Goal: Task Accomplishment & Management: Manage account settings

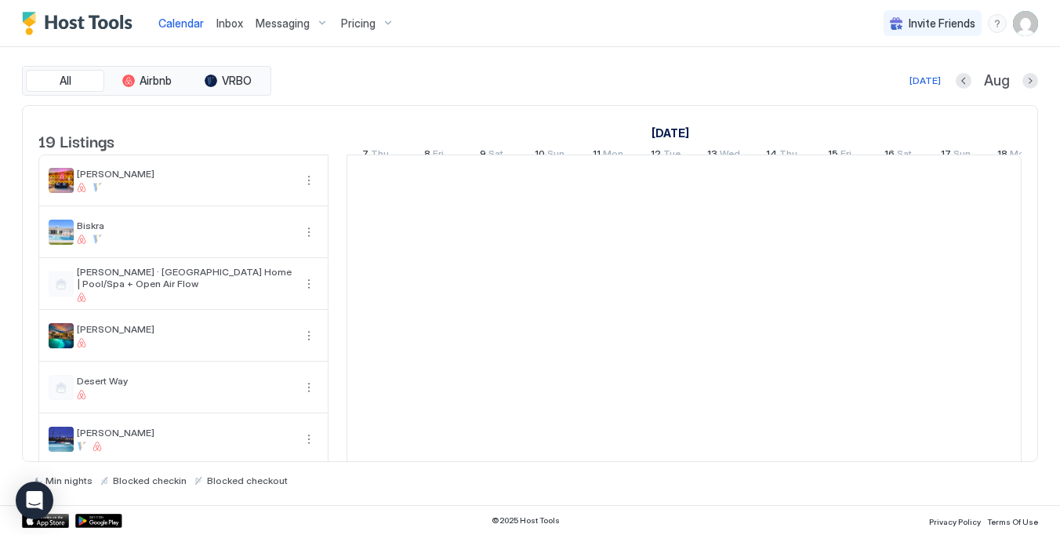
scroll to position [0, 871]
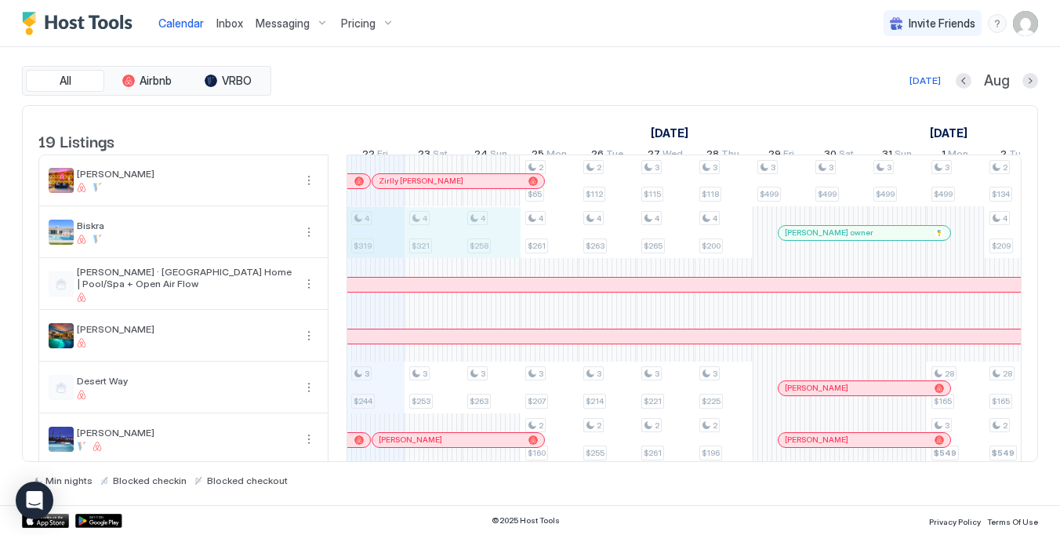
drag, startPoint x: 362, startPoint y: 246, endPoint x: 505, endPoint y: 250, distance: 143.6
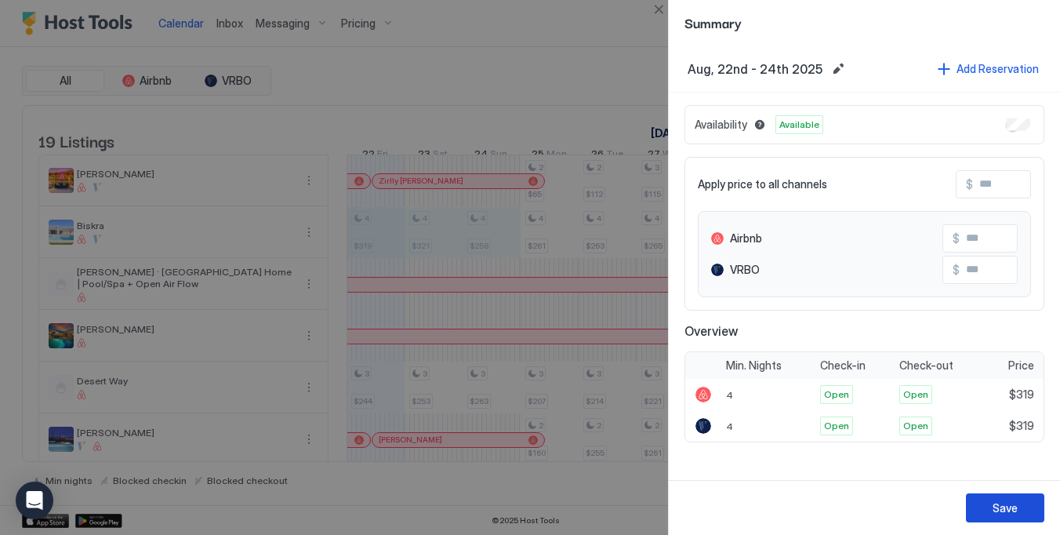
click at [1017, 509] on div "Save" at bounding box center [1005, 508] width 25 height 16
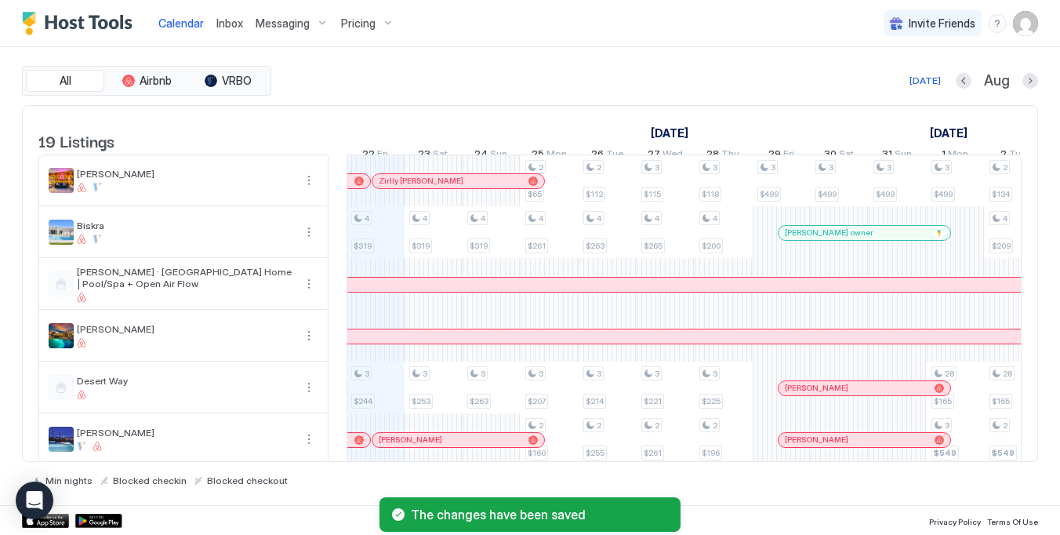
click at [350, 27] on span "Pricing" at bounding box center [358, 23] width 35 height 14
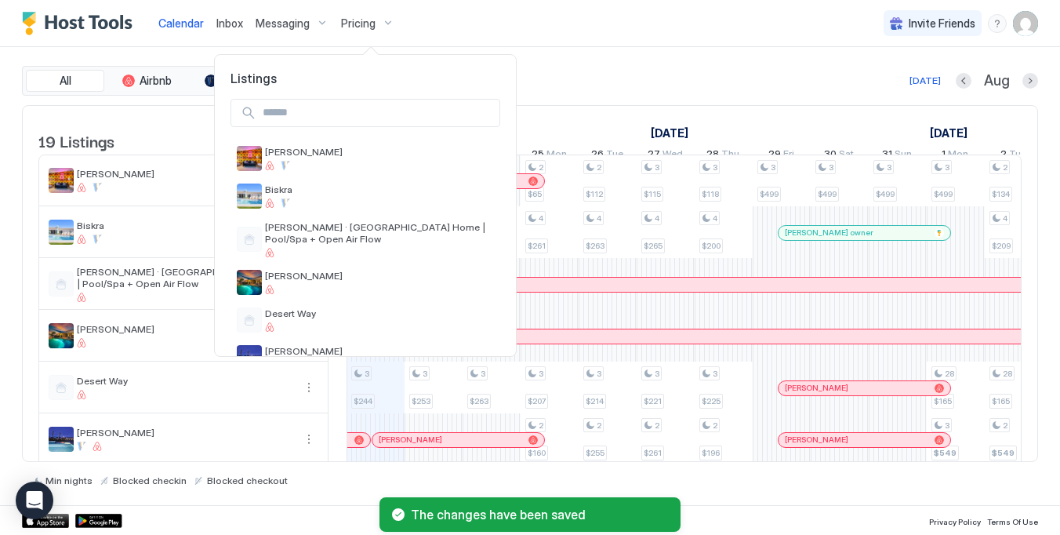
click at [351, 112] on input "Input Field" at bounding box center [377, 113] width 243 height 27
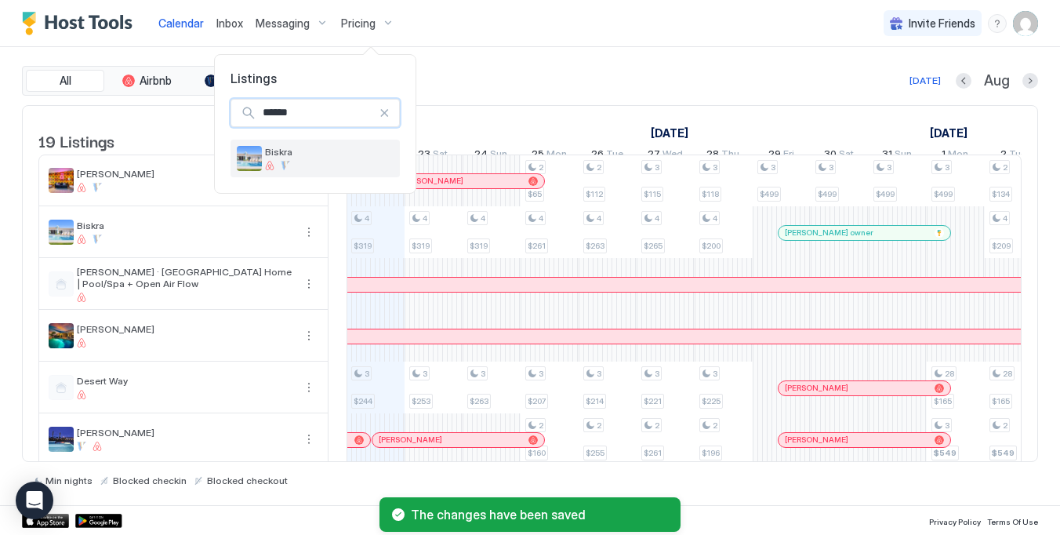
type input "******"
click at [346, 146] on div "Biskra" at bounding box center [315, 158] width 157 height 25
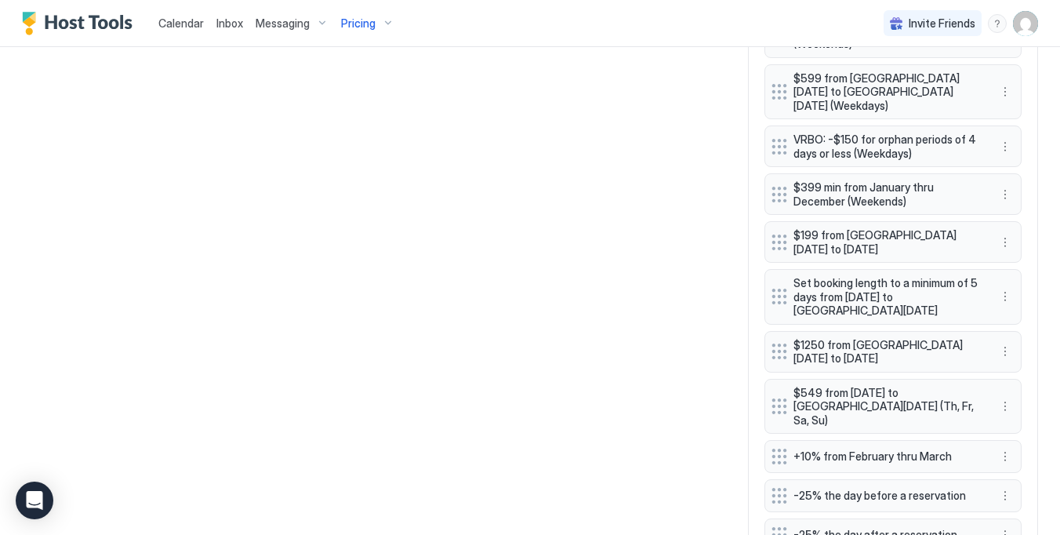
scroll to position [1341, 0]
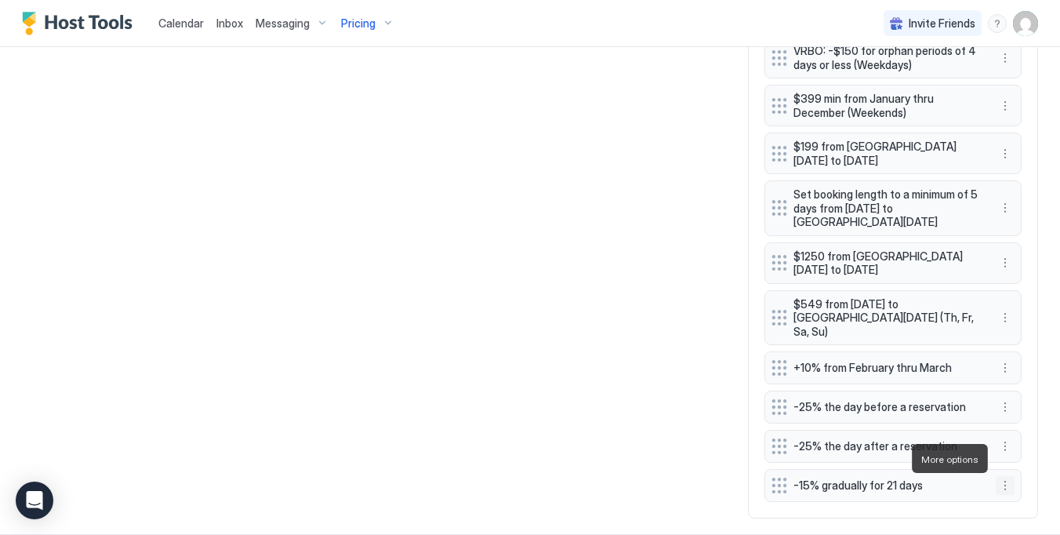
click at [1007, 476] on button "More options" at bounding box center [1005, 485] width 19 height 19
click at [1028, 381] on span "Edit" at bounding box center [1028, 385] width 17 height 12
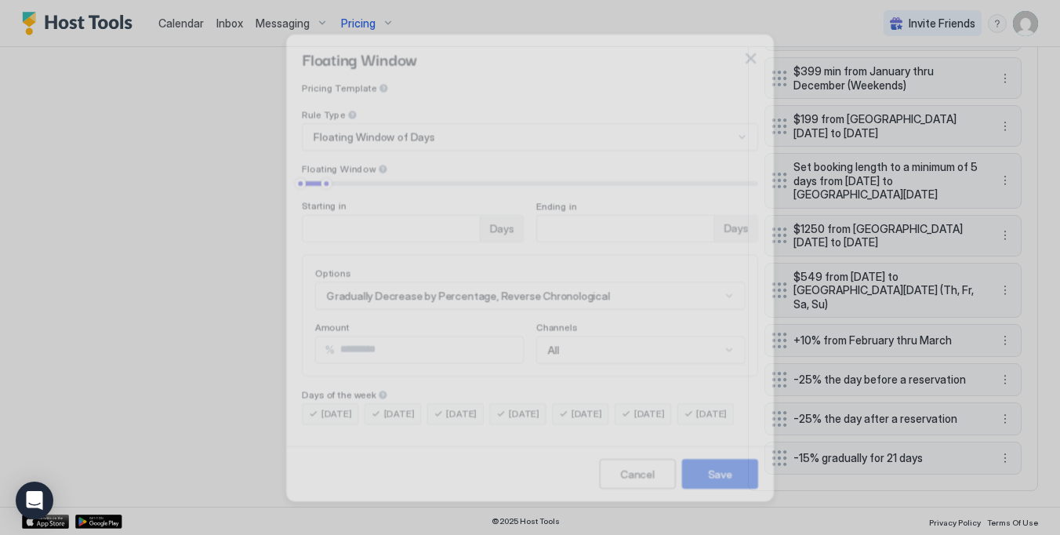
scroll to position [1341, 0]
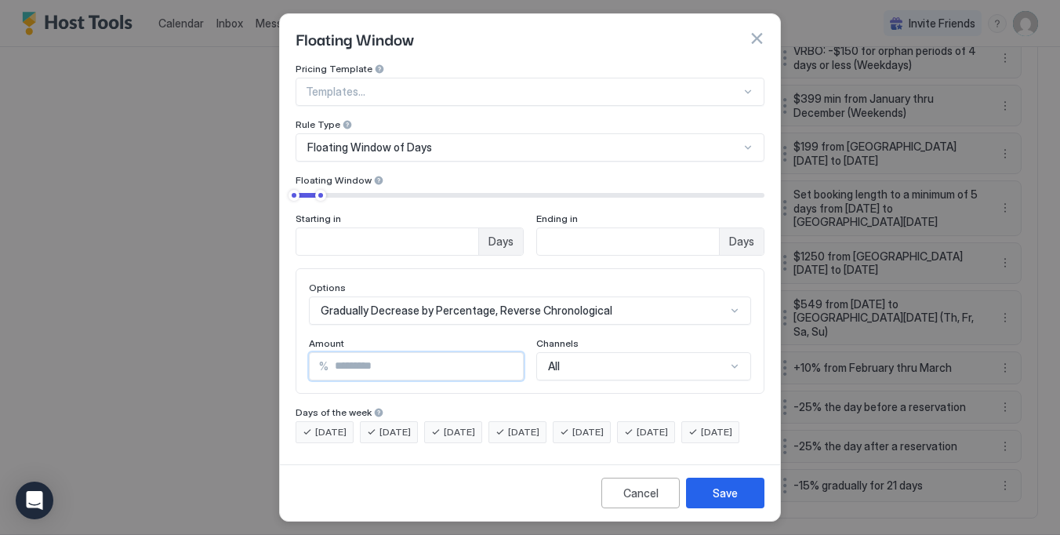
drag, startPoint x: 351, startPoint y: 365, endPoint x: 303, endPoint y: 365, distance: 47.8
click at [303, 365] on div "Options Gradually Decrease by Percentage, Reverse Chronological Amount % ** Cha…" at bounding box center [530, 330] width 469 height 125
type input "**"
click at [731, 500] on div "Save" at bounding box center [725, 493] width 25 height 16
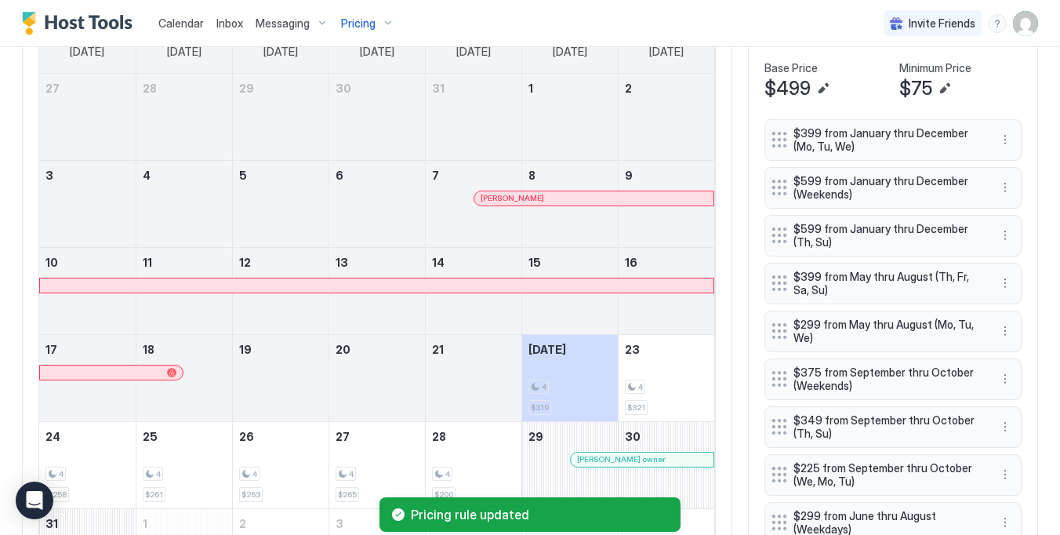
scroll to position [584, 0]
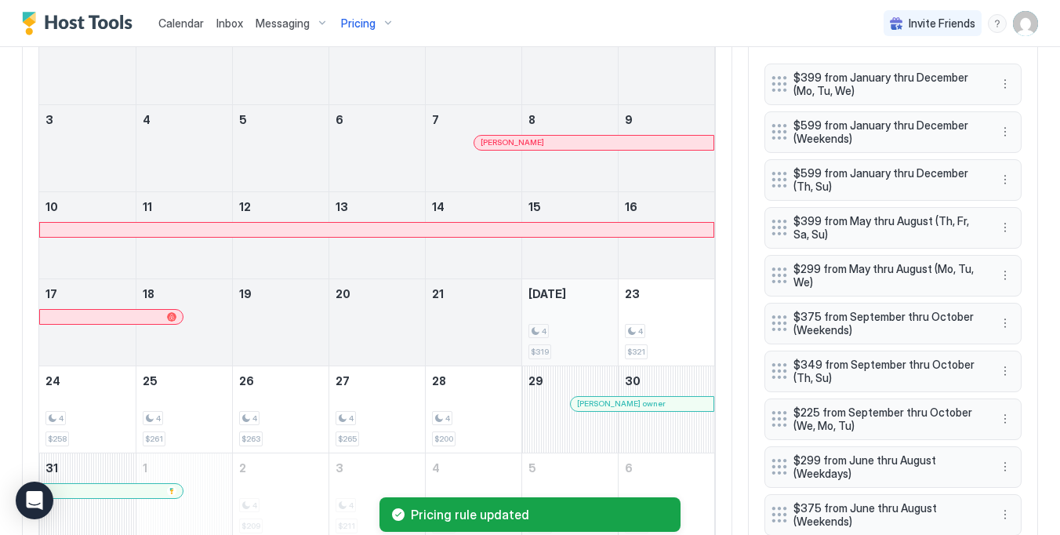
click at [575, 327] on div "4" at bounding box center [570, 331] width 83 height 15
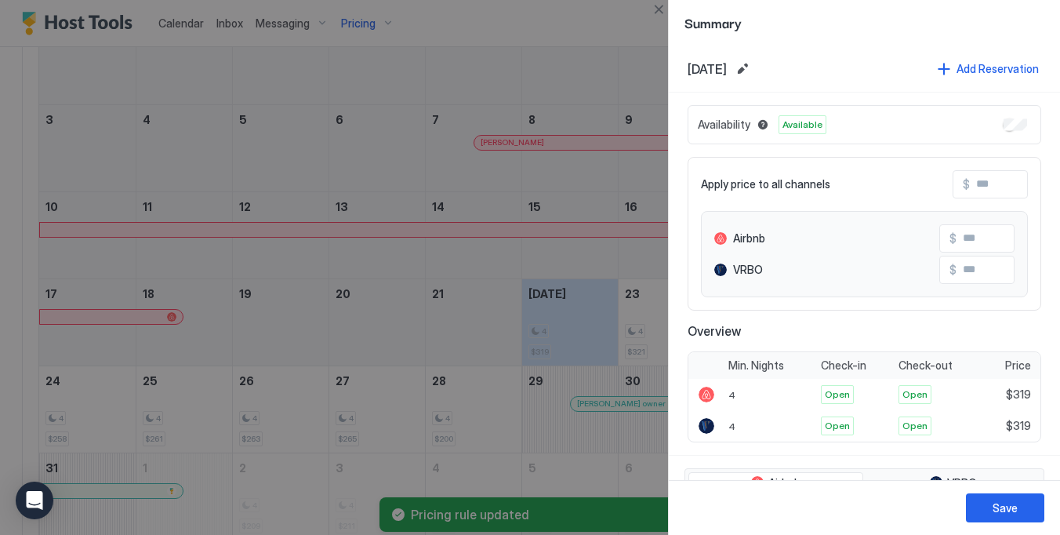
click at [987, 193] on input "Input Field" at bounding box center [1032, 184] width 125 height 27
type input "*"
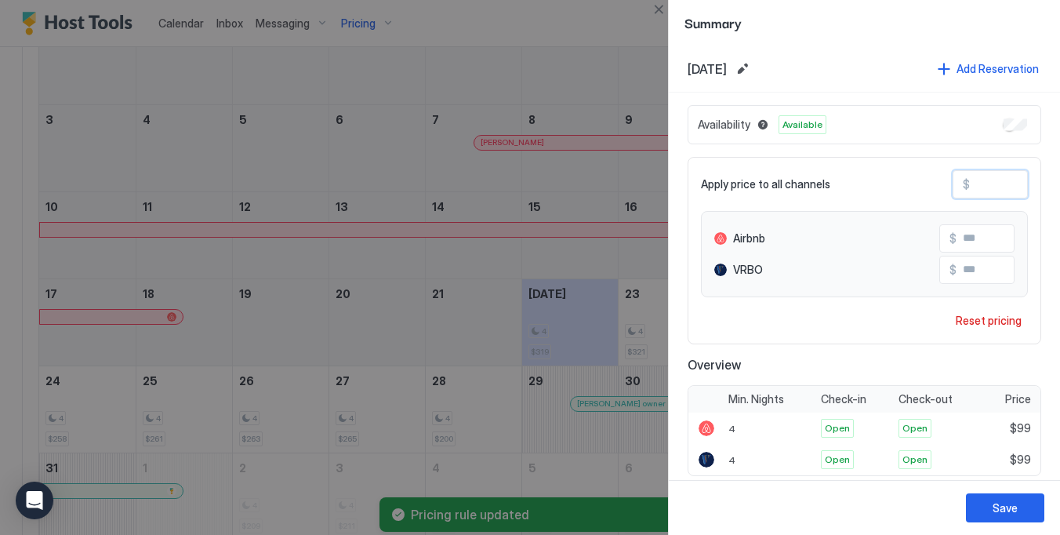
type input "**"
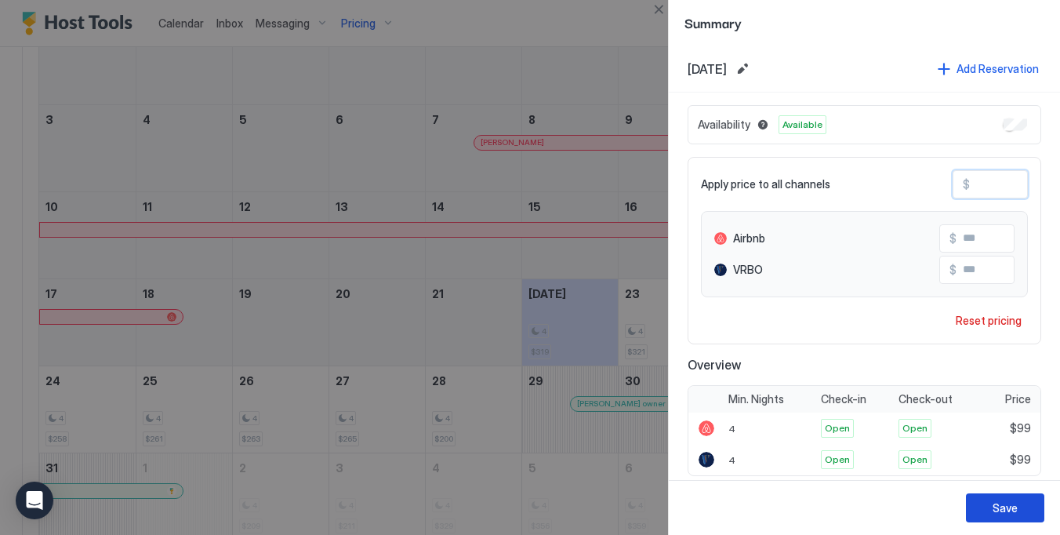
type input "**"
click at [1005, 505] on div "Save" at bounding box center [1005, 508] width 25 height 16
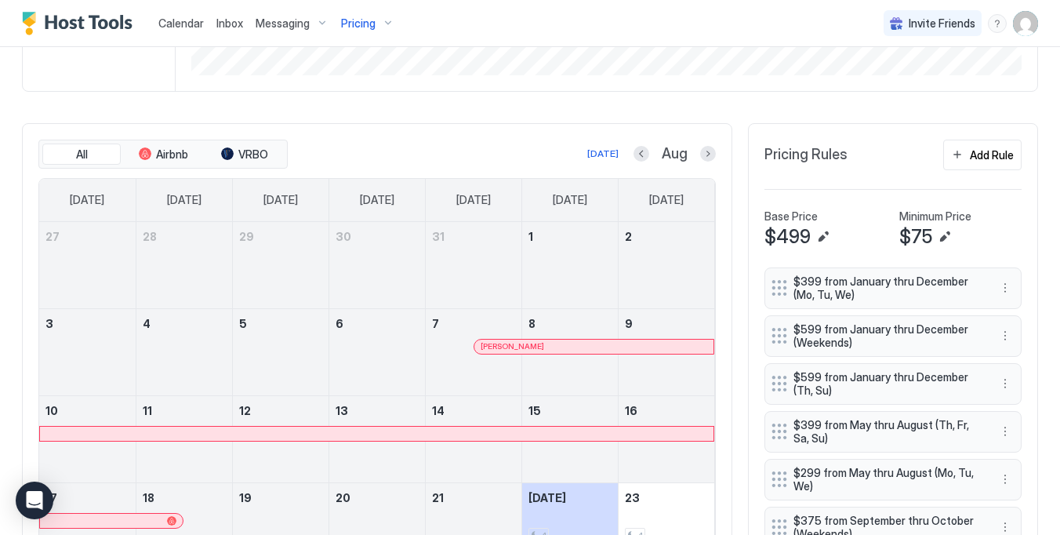
scroll to position [363, 0]
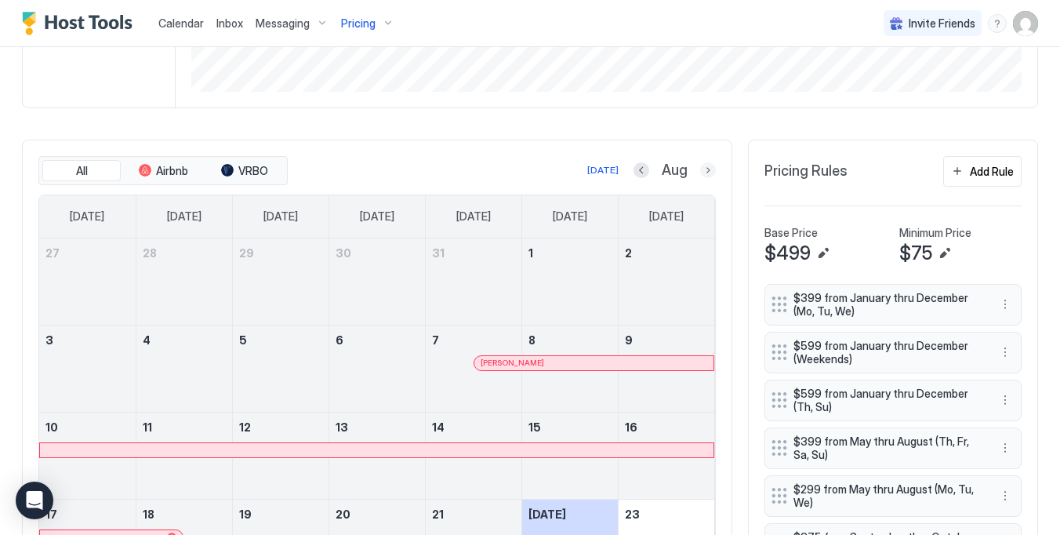
click at [710, 171] on button "Next month" at bounding box center [708, 170] width 16 height 16
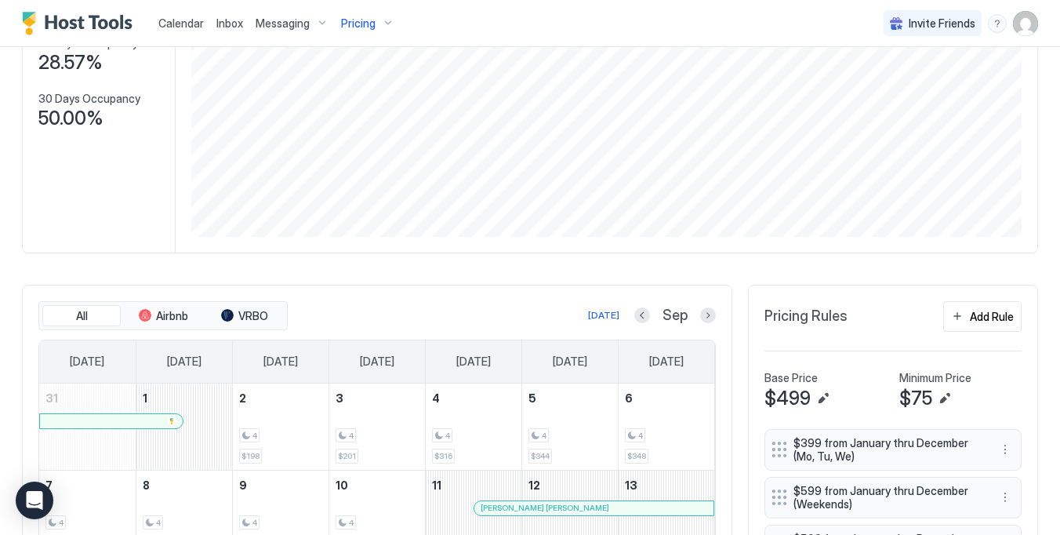
scroll to position [195, 0]
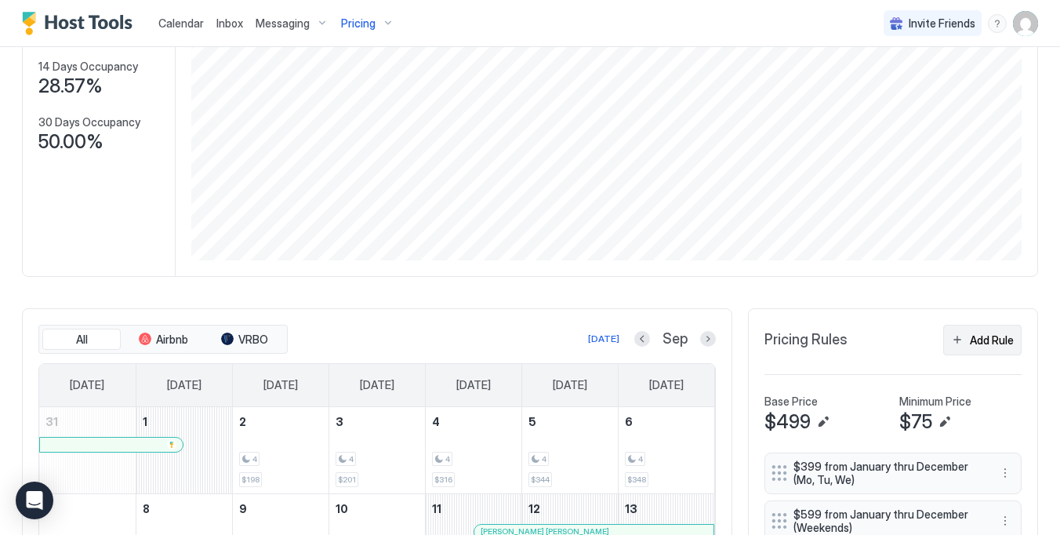
click at [996, 333] on div "Add Rule" at bounding box center [992, 340] width 44 height 16
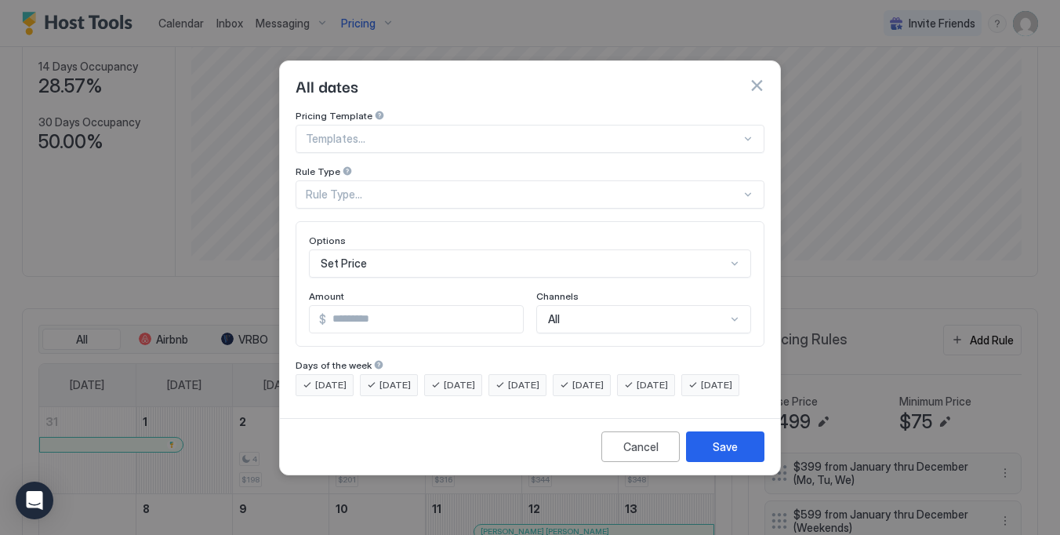
scroll to position [81, 0]
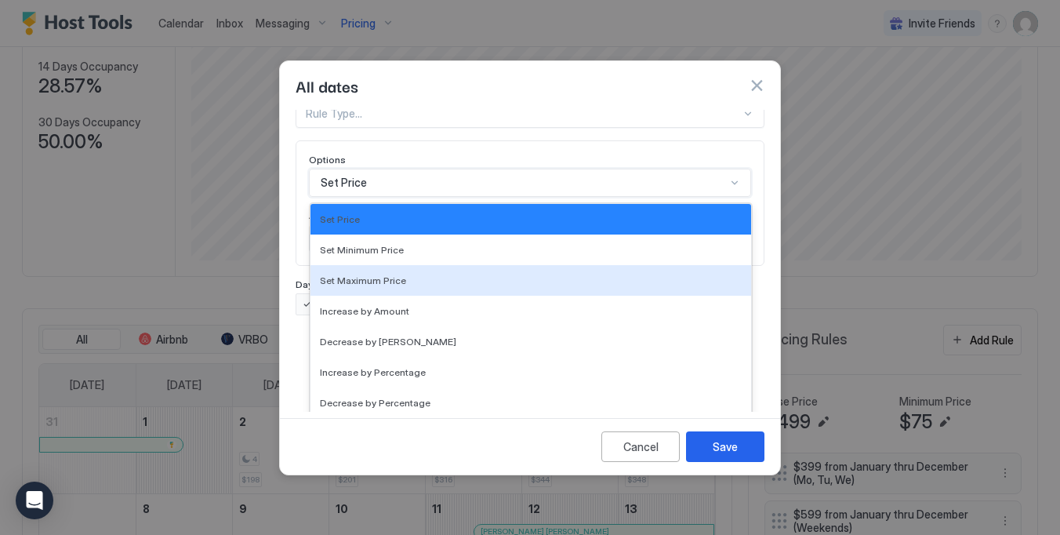
click at [384, 197] on div "Set Maximum Price, 3 of 17. 17 results available. Use Up and Down to choose opt…" at bounding box center [530, 183] width 442 height 28
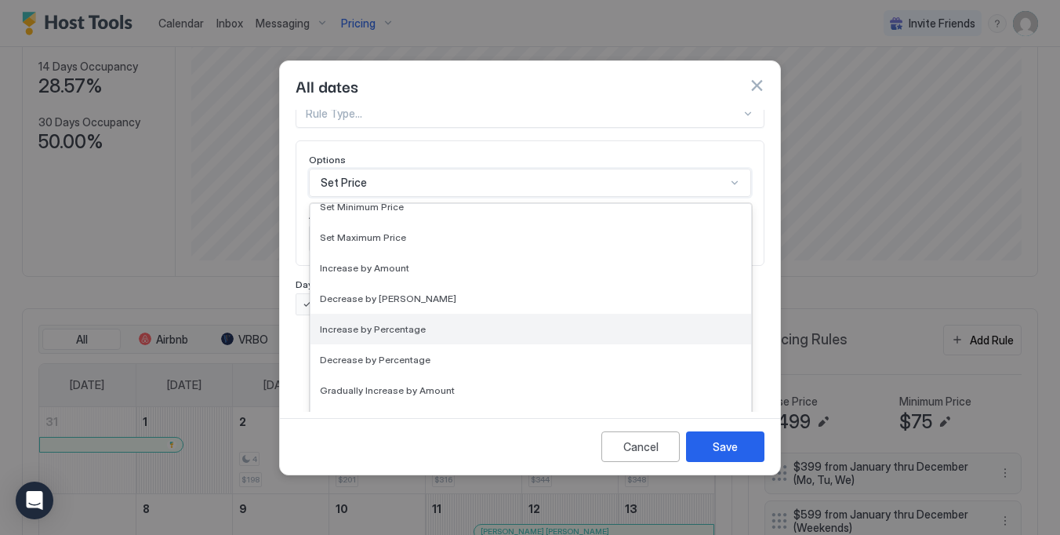
scroll to position [42, 0]
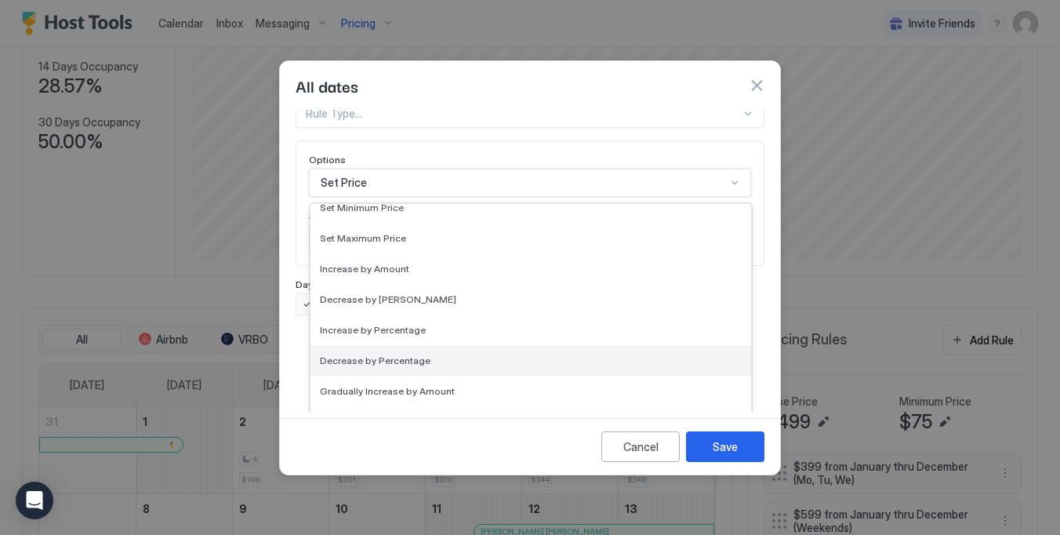
click at [414, 355] on span "Decrease by Percentage" at bounding box center [375, 361] width 111 height 12
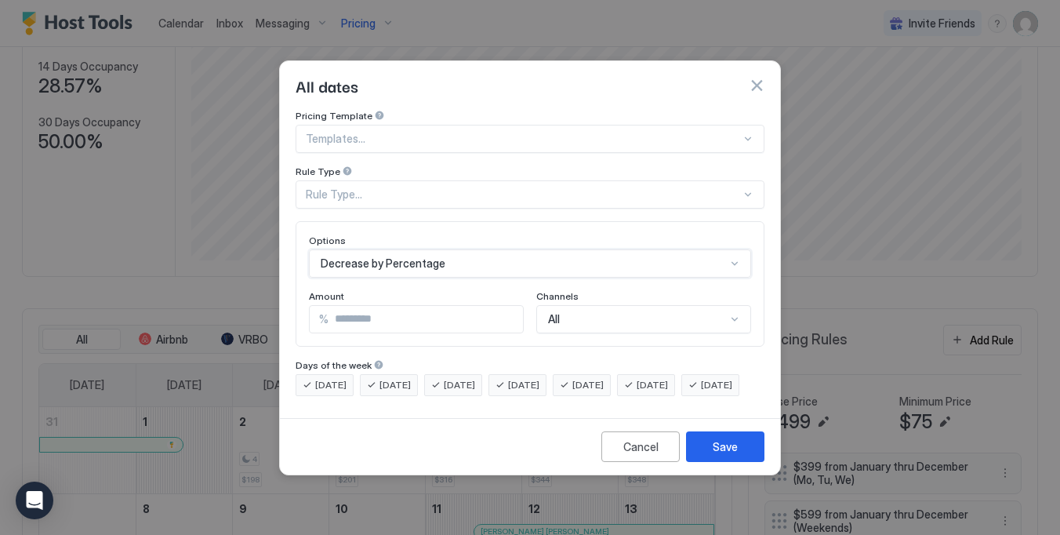
click at [372, 306] on input "*" at bounding box center [426, 319] width 195 height 27
drag, startPoint x: 361, startPoint y: 303, endPoint x: 281, endPoint y: 303, distance: 80.0
click at [281, 303] on div "Pricing Template Templates... Rule Type Rule Type... Options Decrease by Percen…" at bounding box center [530, 261] width 500 height 302
type input "**"
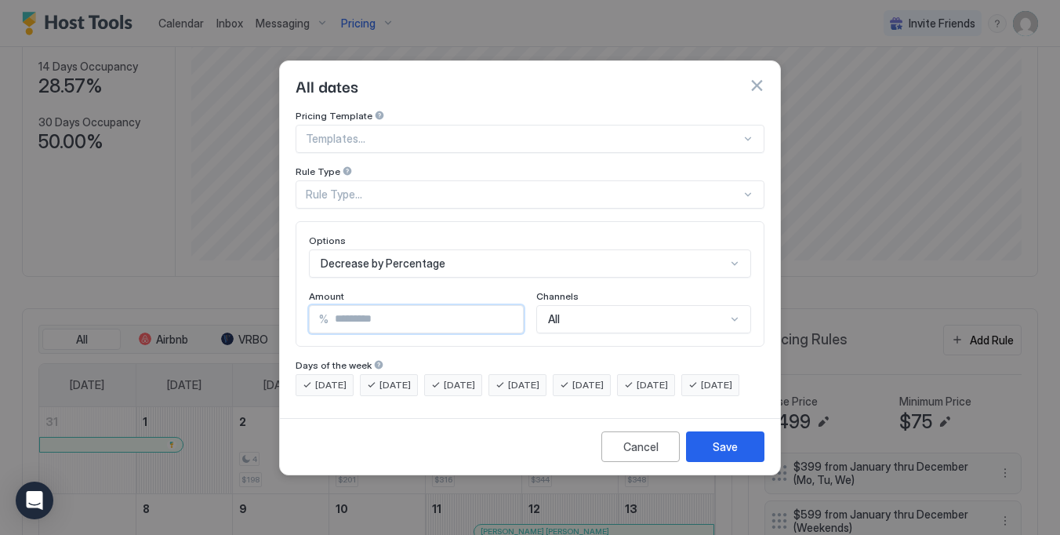
click at [428, 187] on div "Rule Type..." at bounding box center [523, 194] width 435 height 14
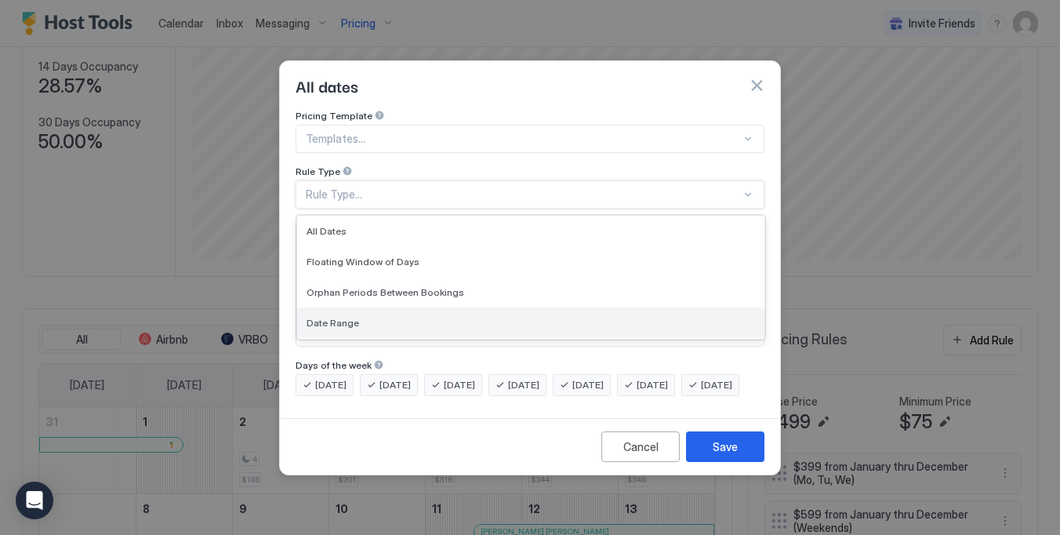
click at [375, 317] on div "Date Range" at bounding box center [531, 323] width 449 height 12
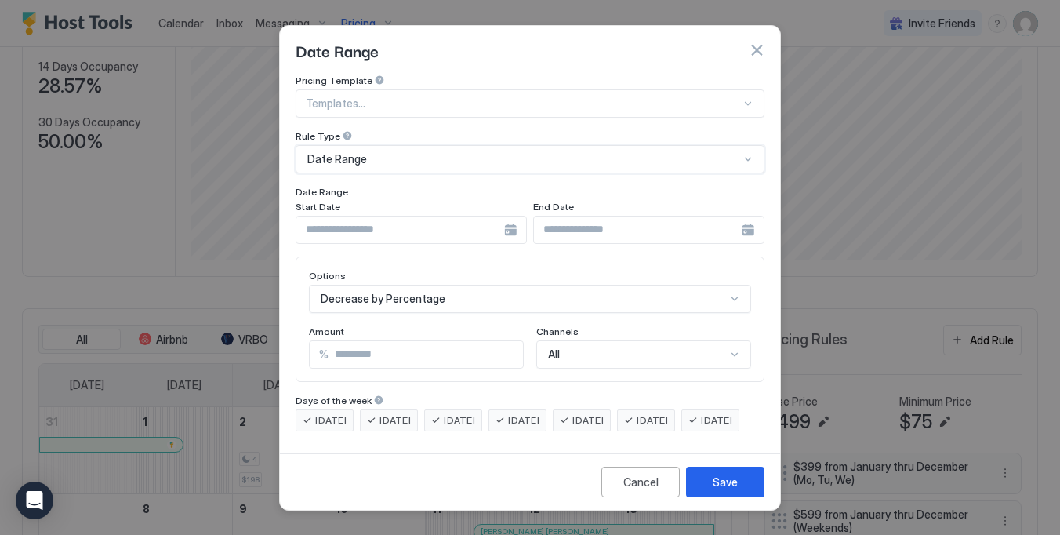
click at [391, 224] on input "Input Field" at bounding box center [400, 229] width 208 height 27
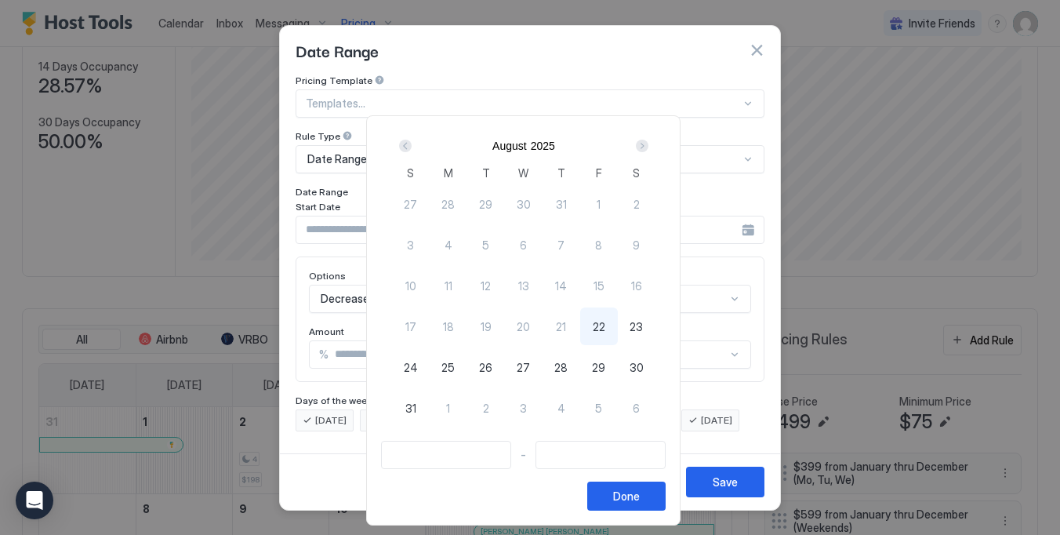
click at [602, 330] on span "22" at bounding box center [599, 326] width 13 height 16
type input "**********"
click at [649, 146] on div "Next" at bounding box center [642, 146] width 13 height 13
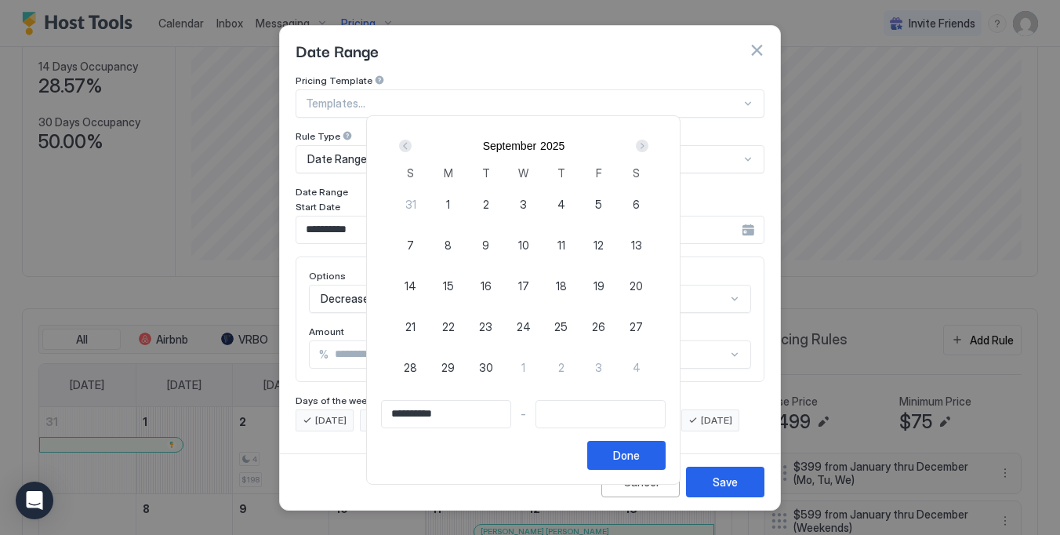
click at [649, 146] on div "Next" at bounding box center [642, 146] width 13 height 13
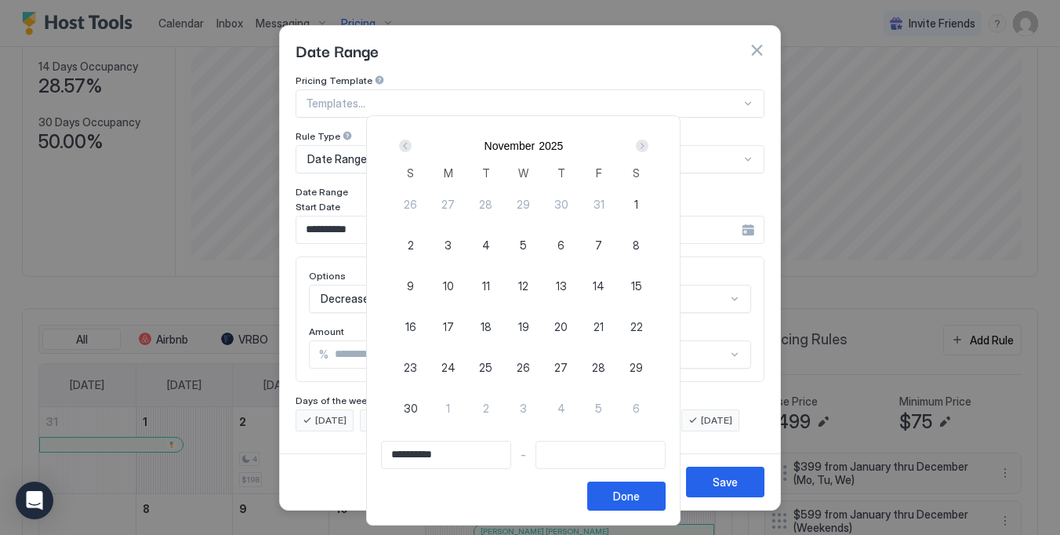
click at [649, 146] on div "Next" at bounding box center [642, 146] width 13 height 13
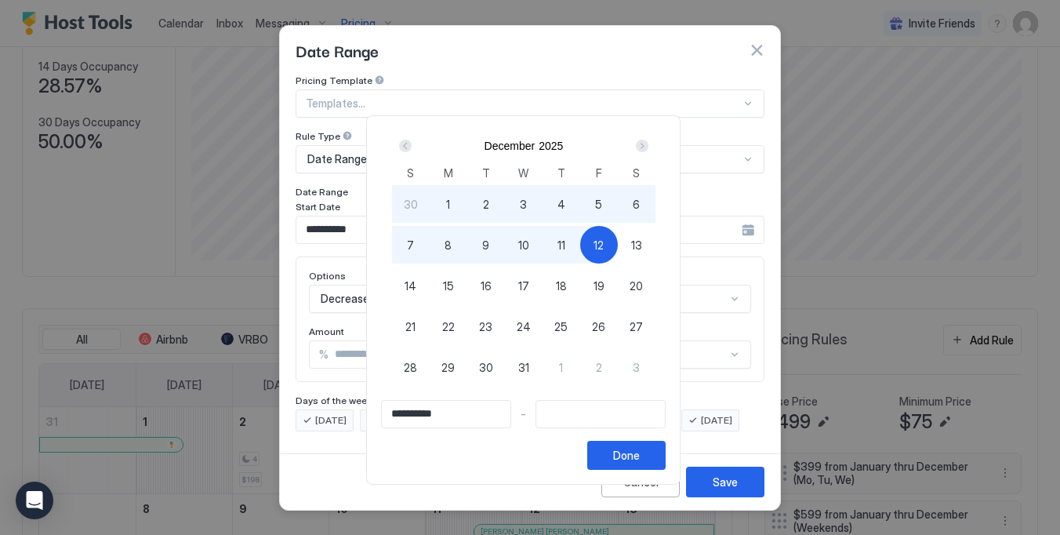
type input "**********"
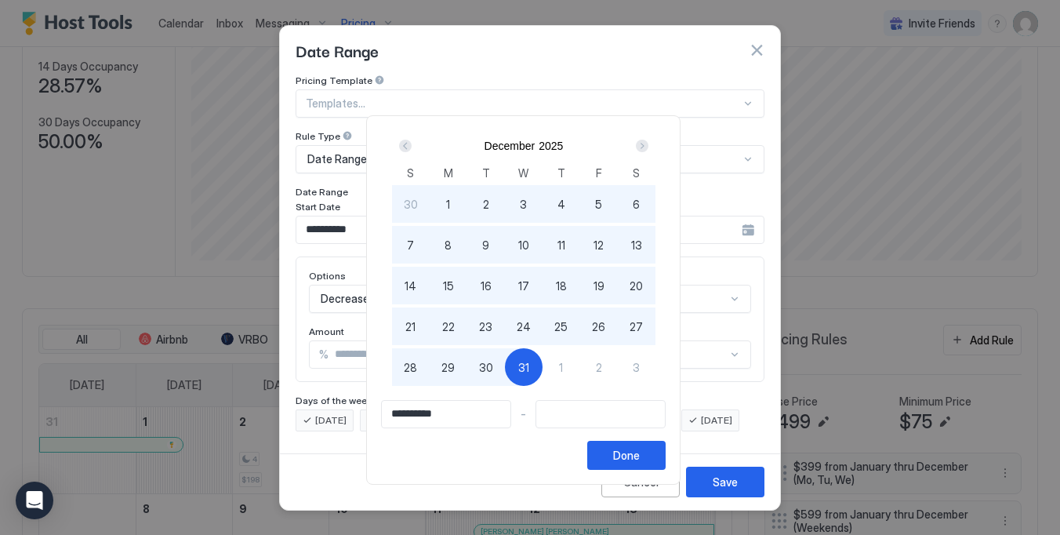
click at [525, 376] on div "31" at bounding box center [524, 367] width 38 height 38
type input "**********"
click at [621, 455] on button "Done" at bounding box center [626, 455] width 78 height 29
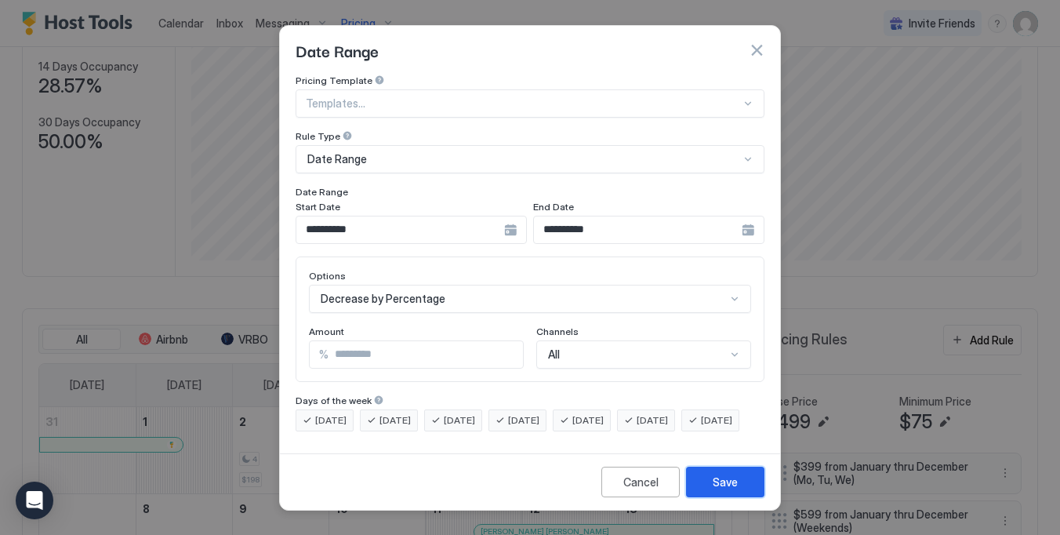
click at [711, 489] on button "Save" at bounding box center [725, 482] width 78 height 31
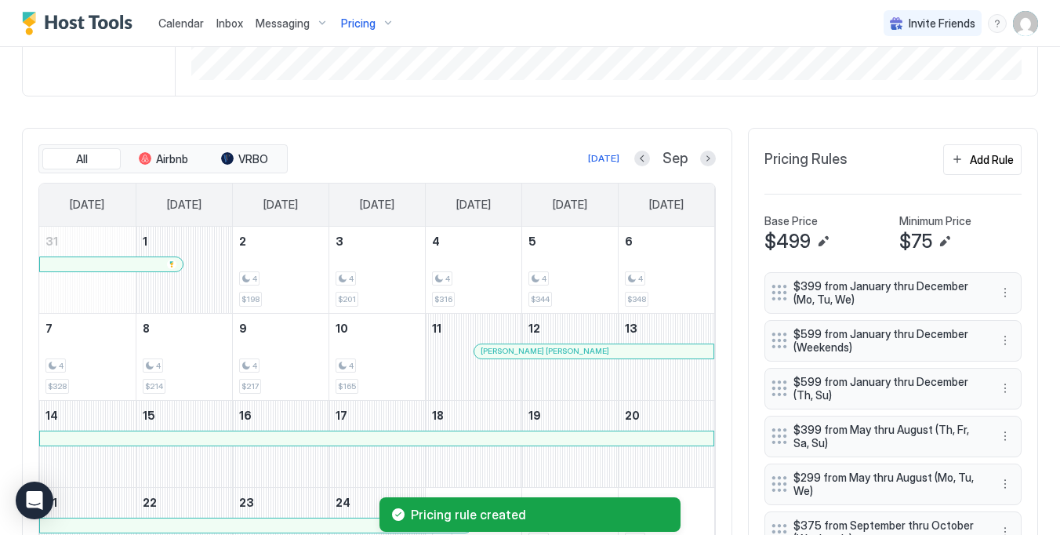
scroll to position [373, 0]
click at [707, 158] on button "Next month" at bounding box center [708, 160] width 16 height 16
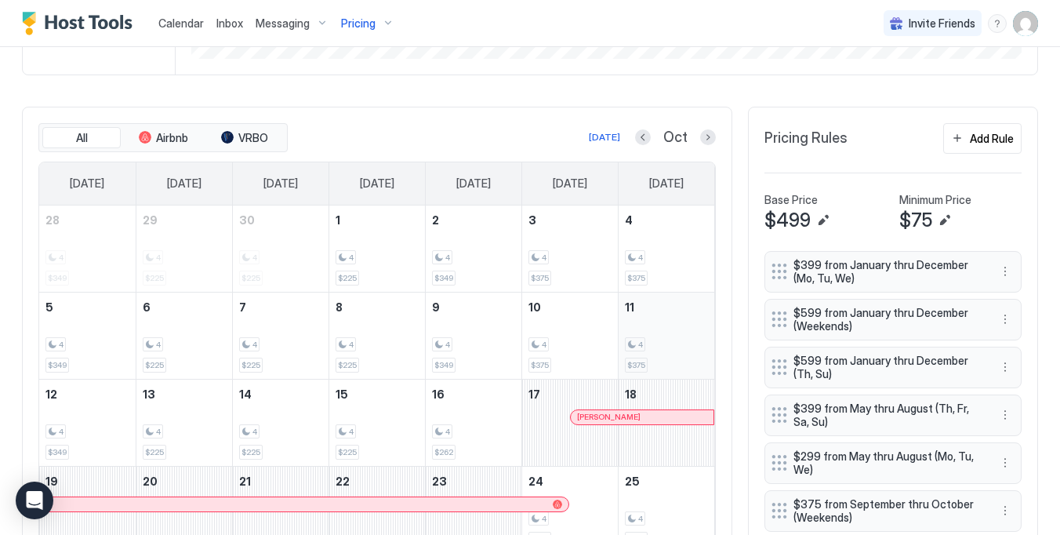
scroll to position [372, 0]
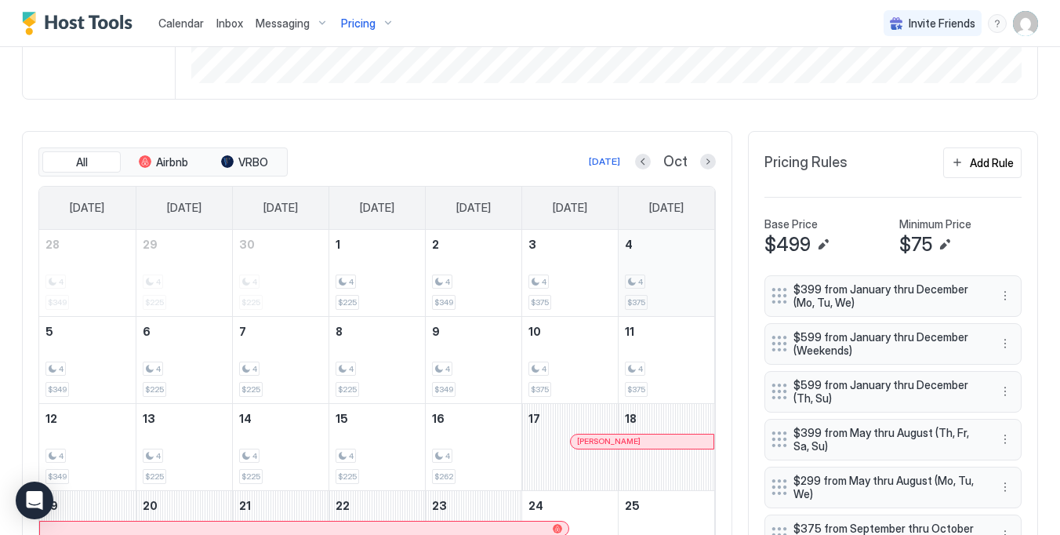
click at [667, 264] on div "4 $375" at bounding box center [667, 273] width 84 height 74
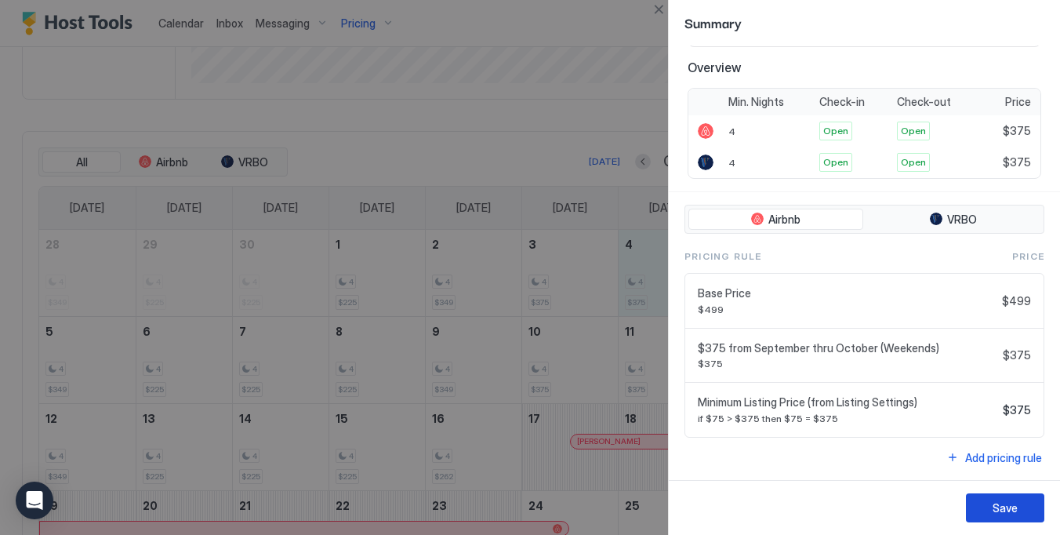
click at [1004, 518] on button "Save" at bounding box center [1005, 507] width 78 height 29
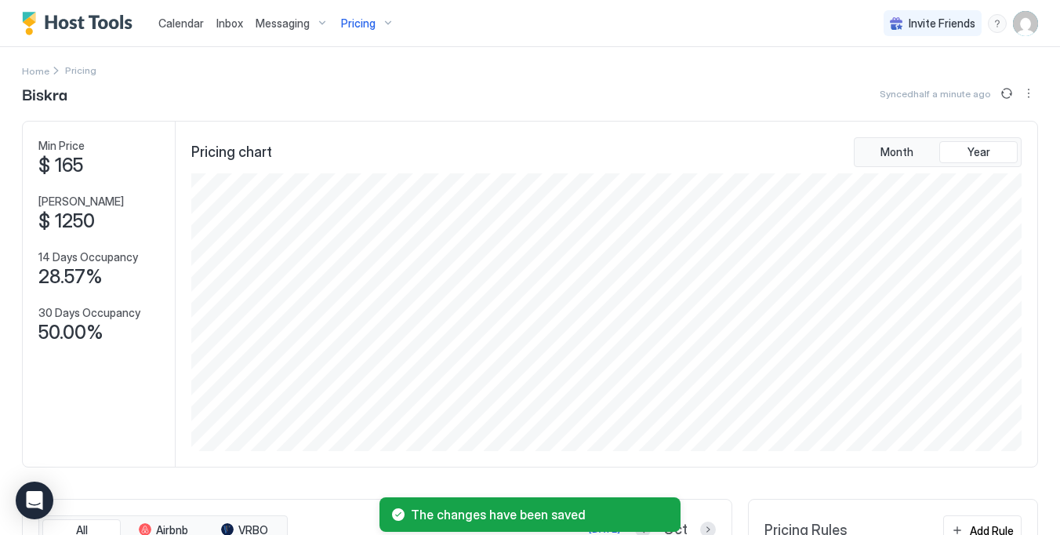
scroll to position [0, 0]
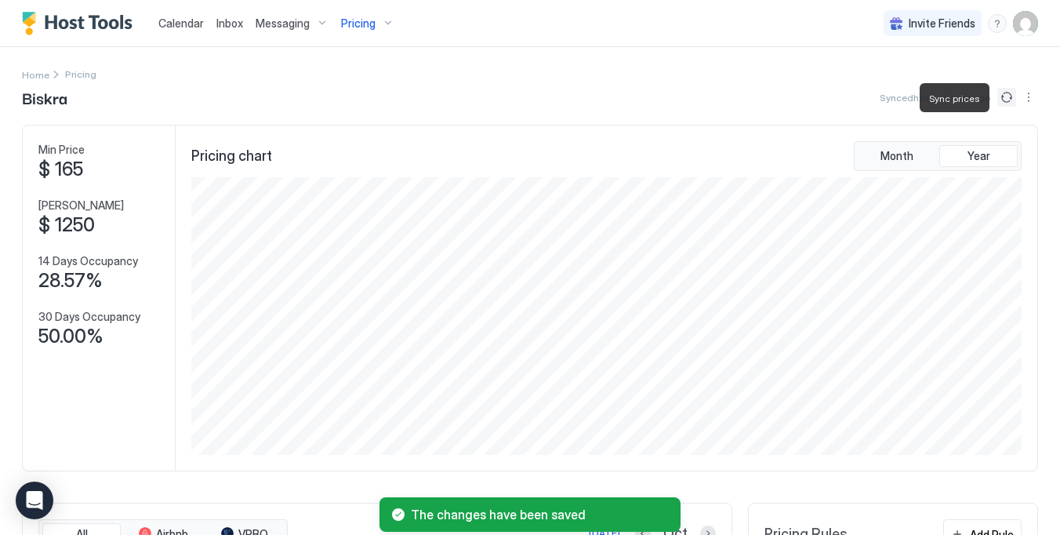
click at [1007, 100] on button "Sync prices" at bounding box center [1007, 97] width 19 height 19
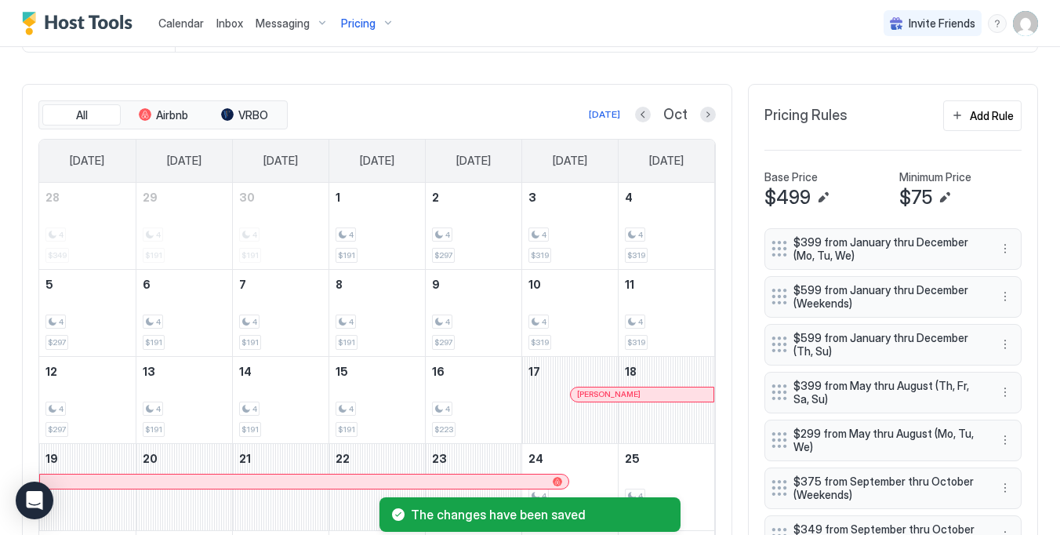
scroll to position [444, 0]
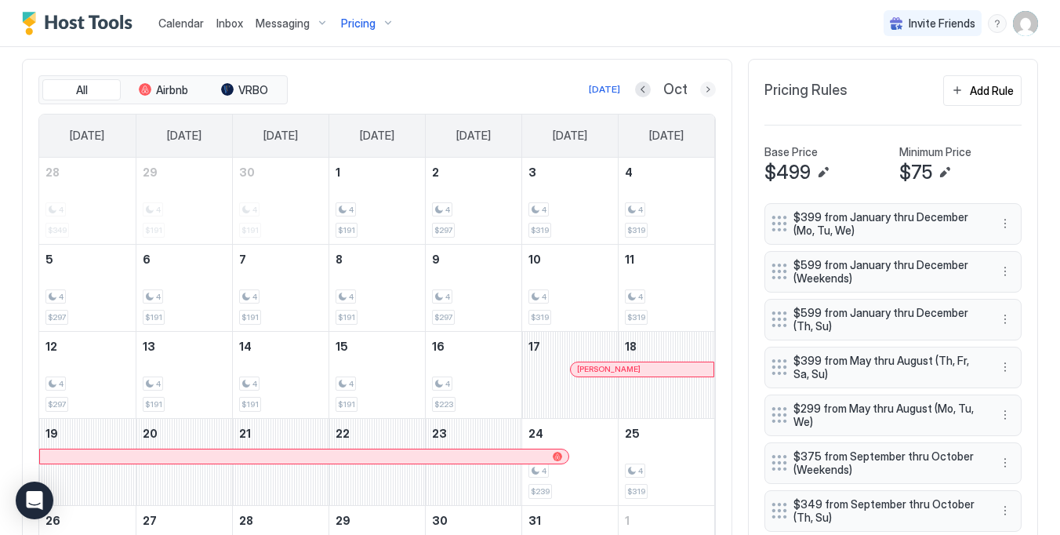
click at [707, 89] on button "Next month" at bounding box center [708, 90] width 16 height 16
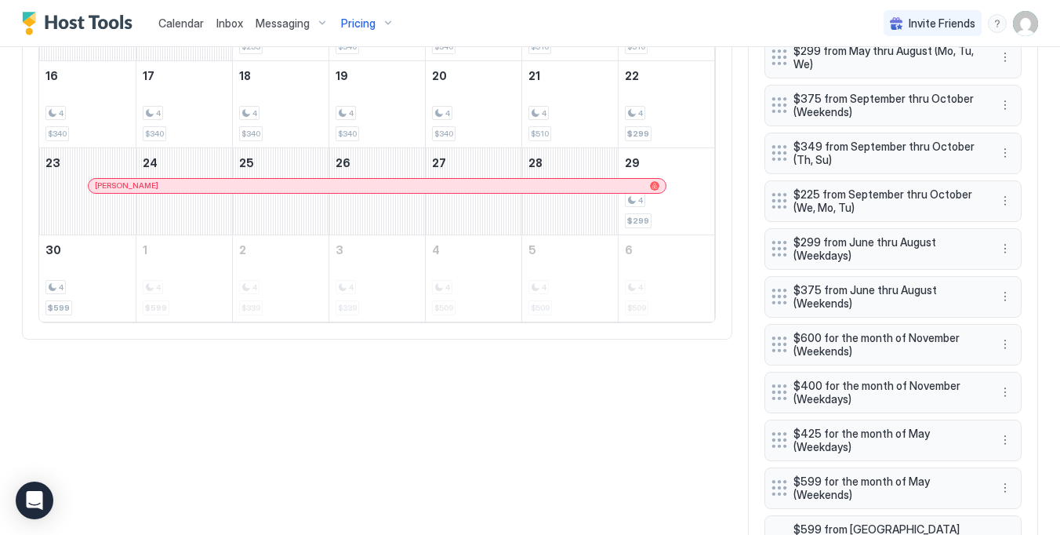
scroll to position [791, 0]
